Goal: Navigation & Orientation: Find specific page/section

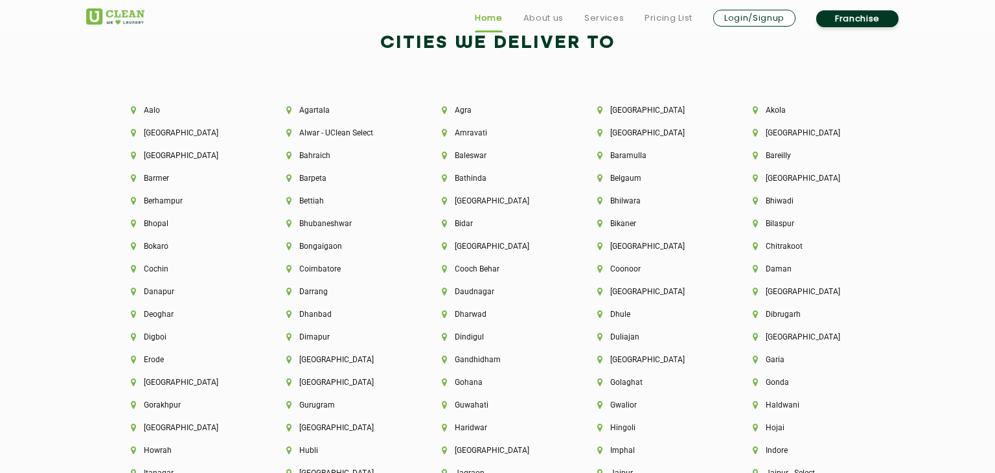
scroll to position [2812, 0]
click at [467, 157] on li "Baleswar" at bounding box center [497, 153] width 111 height 9
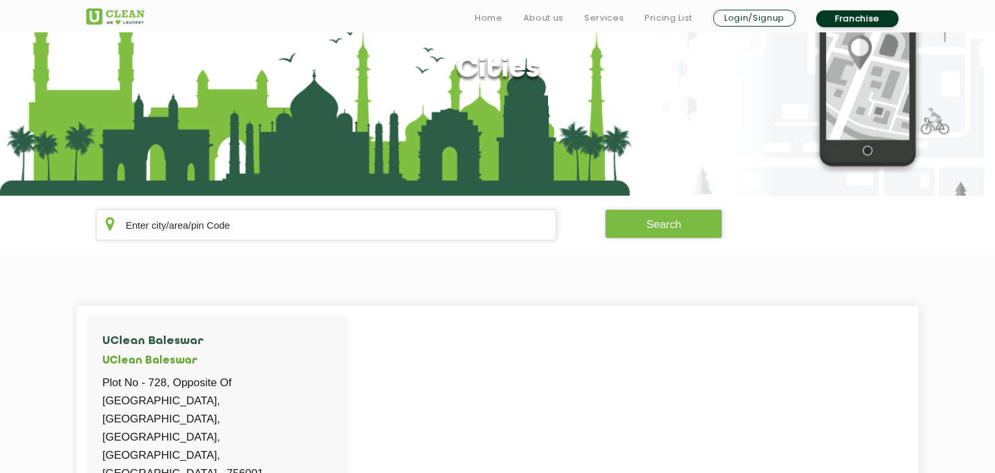
scroll to position [206, 0]
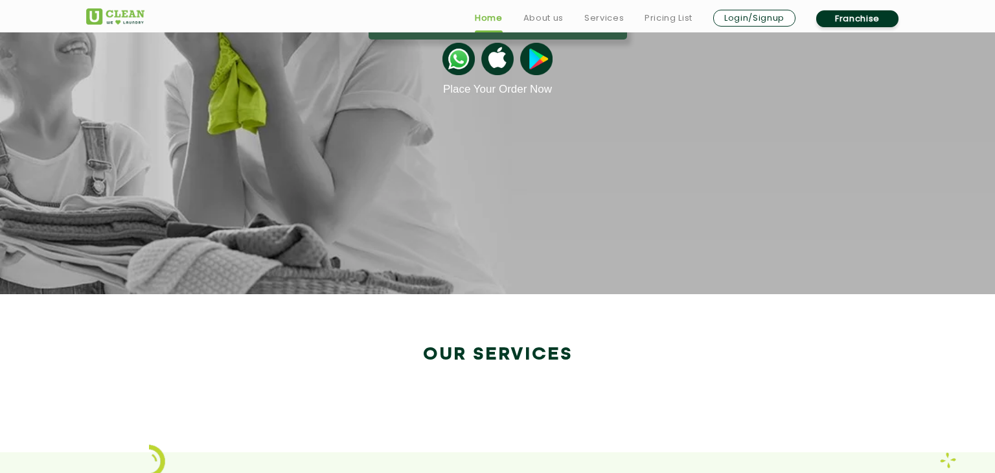
scroll to position [1924, 0]
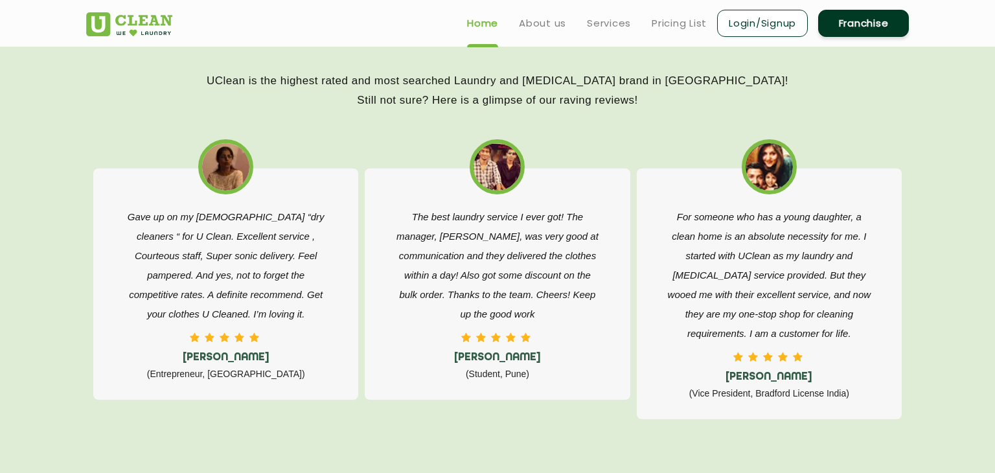
scroll to position [3212, 0]
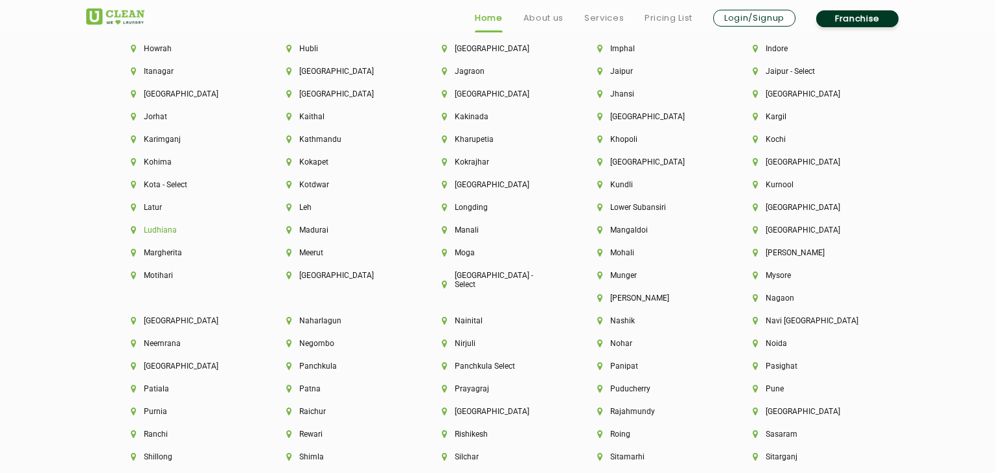
click at [168, 235] on li "Ludhiana" at bounding box center [186, 230] width 111 height 9
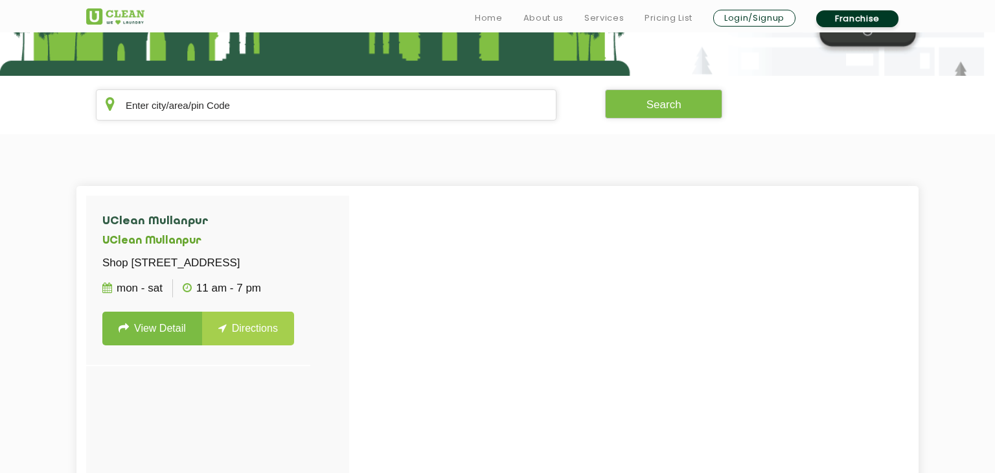
scroll to position [238, 0]
